Goal: Task Accomplishment & Management: Manage account settings

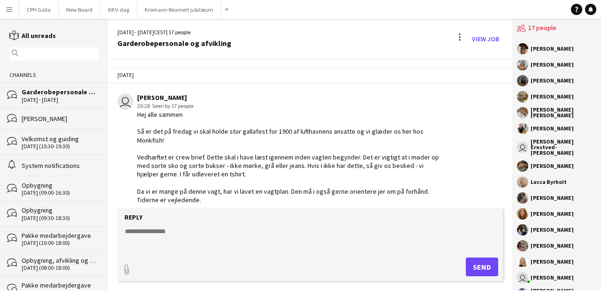
scroll to position [340, 0]
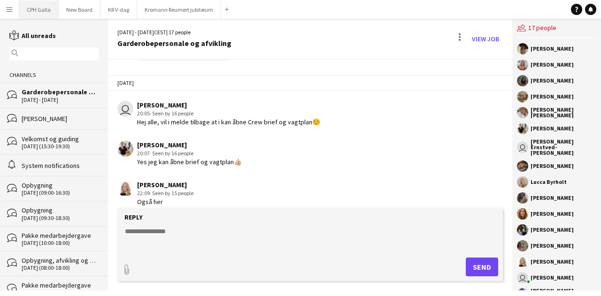
click at [40, 14] on button "CPH Galla Close" at bounding box center [38, 9] width 39 height 18
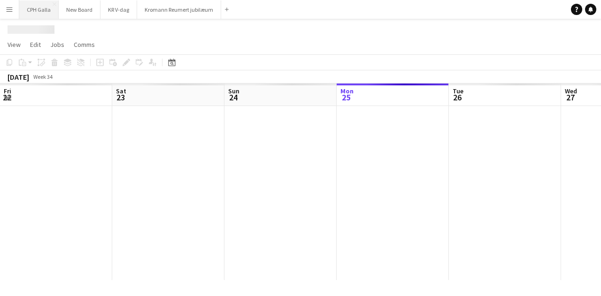
scroll to position [0, 224]
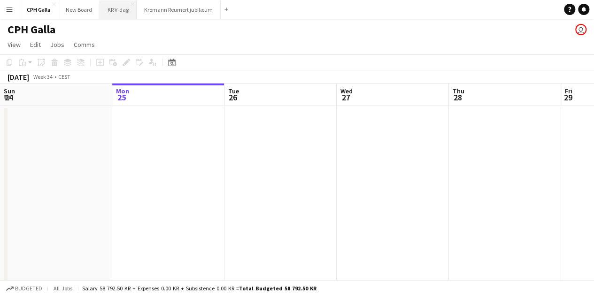
click at [117, 4] on button "KR V-dag Close" at bounding box center [118, 9] width 37 height 18
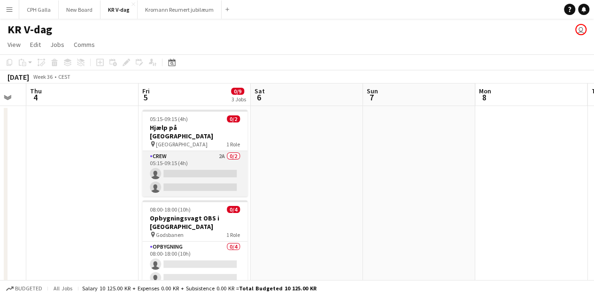
click at [200, 159] on app-card-role "Crew 2A 0/2 05:15-09:15 (4h) single-neutral-actions single-neutral-actions" at bounding box center [194, 174] width 105 height 46
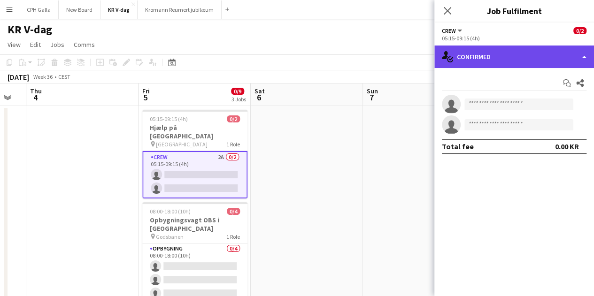
click at [501, 59] on div "single-neutral-actions-check-2 Confirmed" at bounding box center [514, 57] width 160 height 23
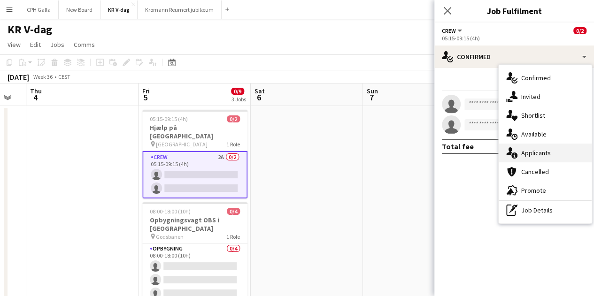
click at [526, 153] on div "single-neutral-actions-information Applicants" at bounding box center [545, 153] width 93 height 19
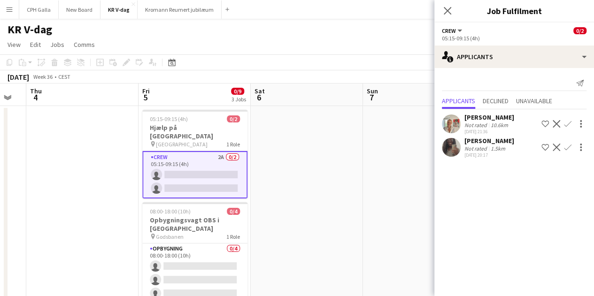
click at [476, 129] on div "Not rated" at bounding box center [476, 125] width 24 height 7
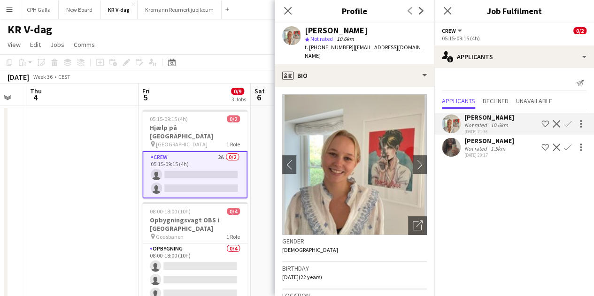
click at [476, 152] on div "Not rated" at bounding box center [476, 148] width 24 height 7
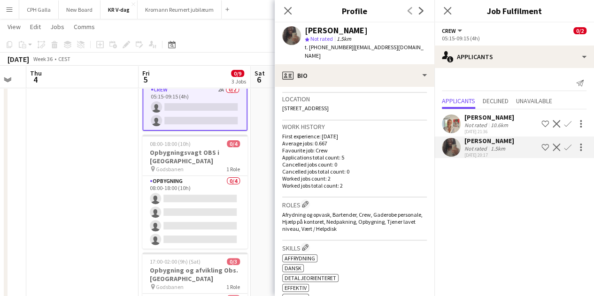
scroll to position [197, 0]
